Goal: Find specific page/section: Find specific page/section

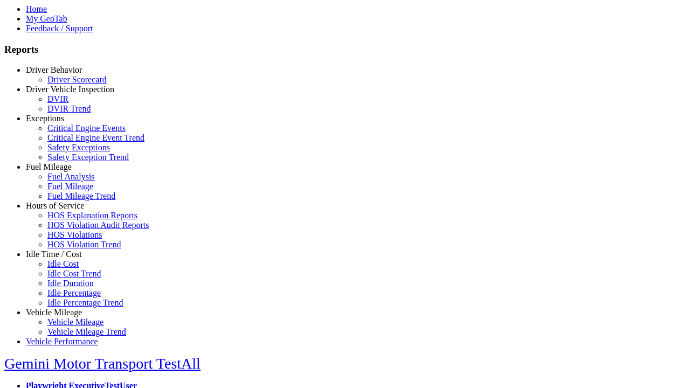
click at [62, 74] on link "Driver Behavior" at bounding box center [54, 69] width 56 height 9
click at [70, 84] on link "Driver Scorecard" at bounding box center [76, 79] width 59 height 9
